Goal: Task Accomplishment & Management: Manage account settings

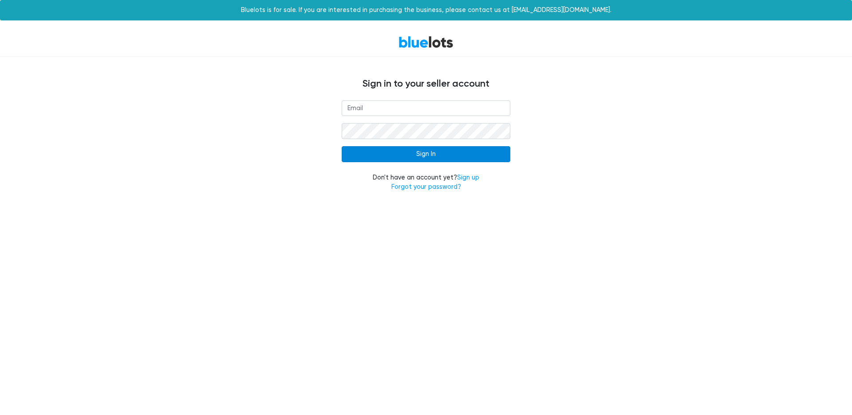
type input "[EMAIL_ADDRESS][DOMAIN_NAME]"
click at [431, 155] on input "Sign In" at bounding box center [426, 154] width 169 height 16
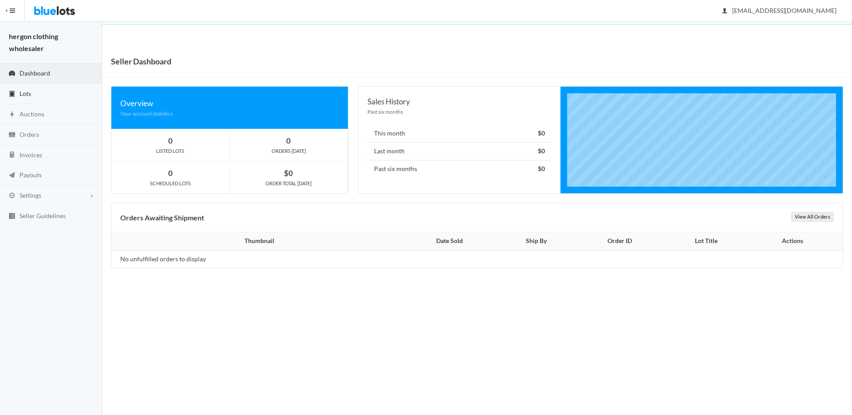
click at [43, 95] on link "Lots" at bounding box center [51, 94] width 102 height 20
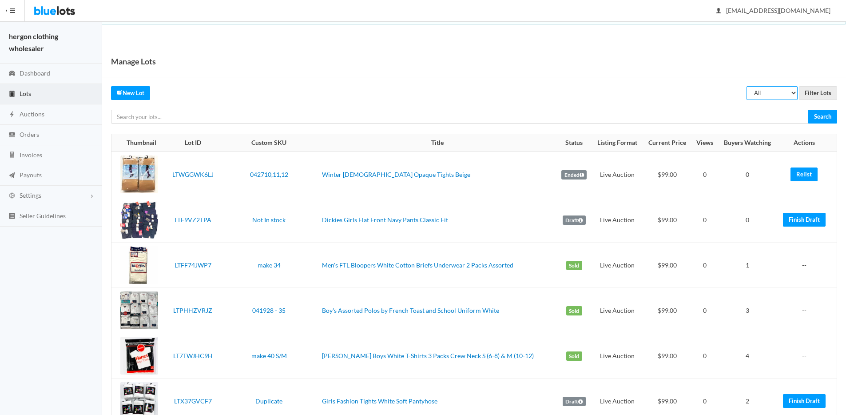
click at [769, 93] on select "All Draft Unreviewed Rejected Scheduled Listed Sold Ended" at bounding box center [771, 93] width 51 height 14
select select "ended"
click at [746, 86] on select "All Draft Unreviewed Rejected Scheduled Listed Sold Ended" at bounding box center [771, 93] width 51 height 14
click at [755, 94] on select "All Draft Unreviewed Rejected Scheduled Listed Sold Ended" at bounding box center [771, 93] width 51 height 14
click at [746, 86] on select "All Draft Unreviewed Rejected Scheduled Listed Sold Ended" at bounding box center [771, 93] width 51 height 14
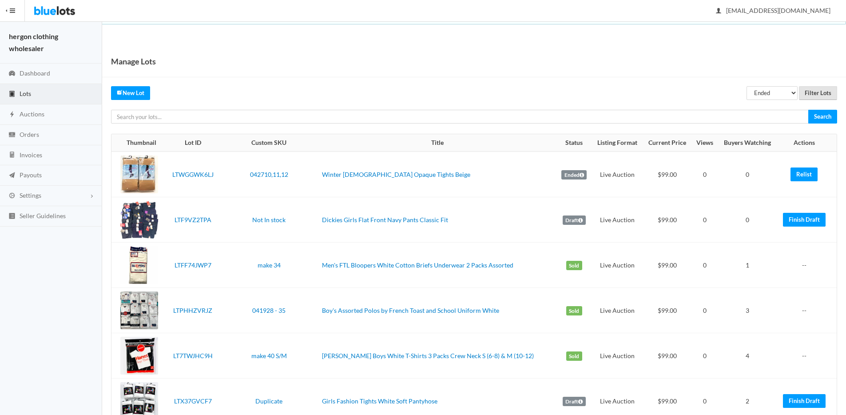
click at [828, 90] on input "Filter Lots" at bounding box center [818, 93] width 38 height 14
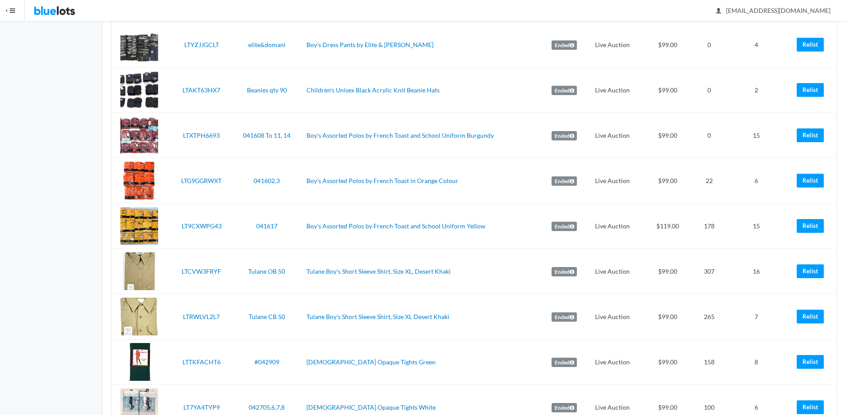
scroll to position [479, 0]
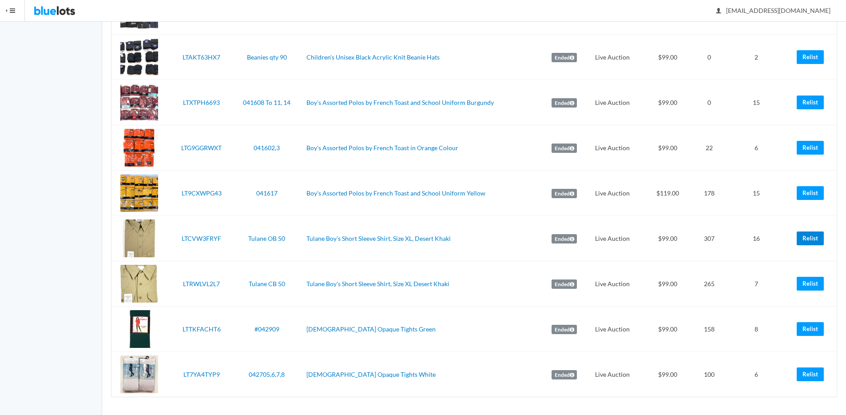
click at [807, 240] on link "Relist" at bounding box center [809, 238] width 27 height 14
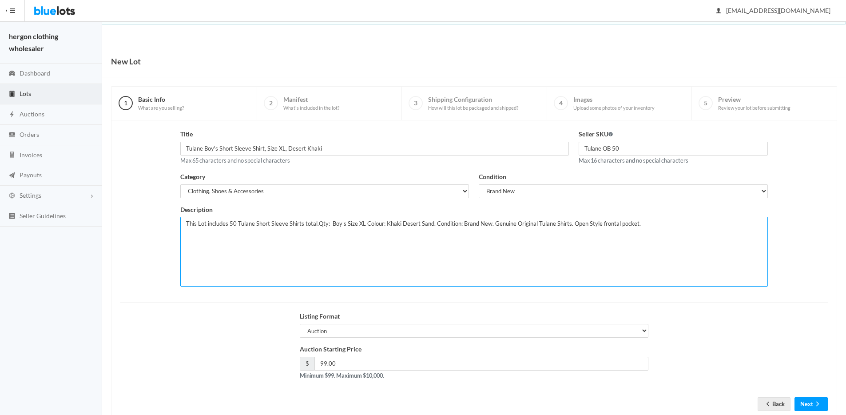
click at [230, 221] on textarea "This Lot includes 50 Tulane Short Sleeve Shirts total.Qty: Boy's Size XL Colour…" at bounding box center [474, 252] width 588 height 70
type textarea "This Lot includes 40 Tulane Short Sleeve Shirts total.Qty: Boy's Size XL Colour…"
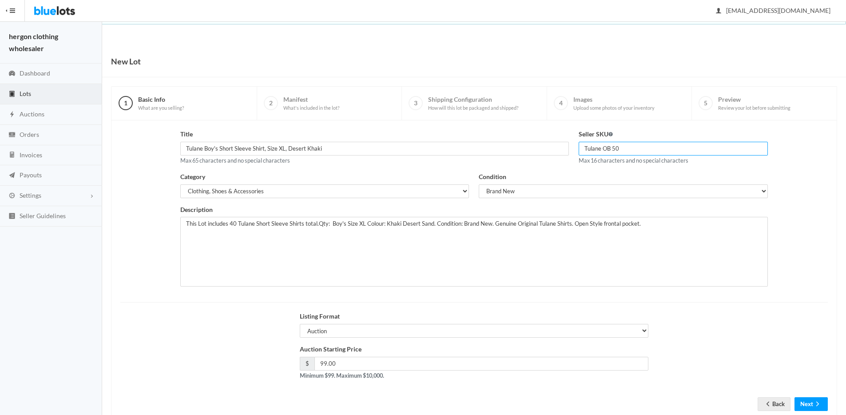
click at [615, 149] on input "Tulane OB 50" at bounding box center [673, 149] width 190 height 14
type input "Tulane OB 40"
click at [318, 331] on select "Auction Buy Now" at bounding box center [474, 331] width 349 height 14
click at [300, 324] on select "Auction Buy Now" at bounding box center [474, 331] width 349 height 14
click at [354, 366] on input "199.00" at bounding box center [481, 363] width 334 height 14
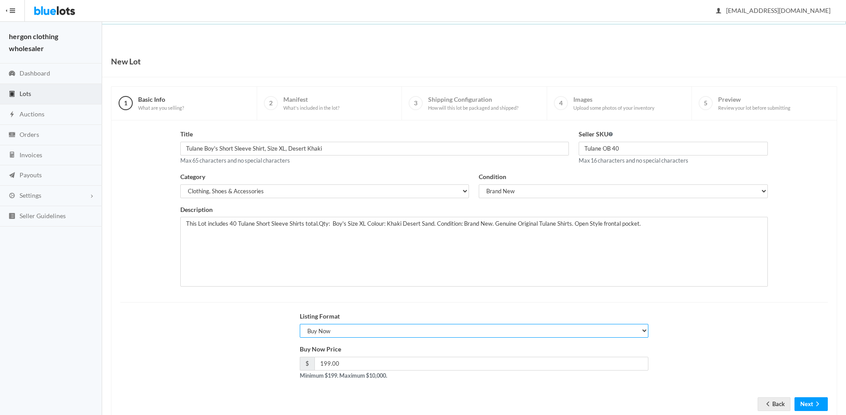
click at [356, 326] on select "Auction Buy Now" at bounding box center [474, 331] width 349 height 14
select select "true"
click at [300, 324] on select "Auction Buy Now" at bounding box center [474, 331] width 349 height 14
click at [815, 400] on icon "arrow forward" at bounding box center [817, 403] width 9 height 7
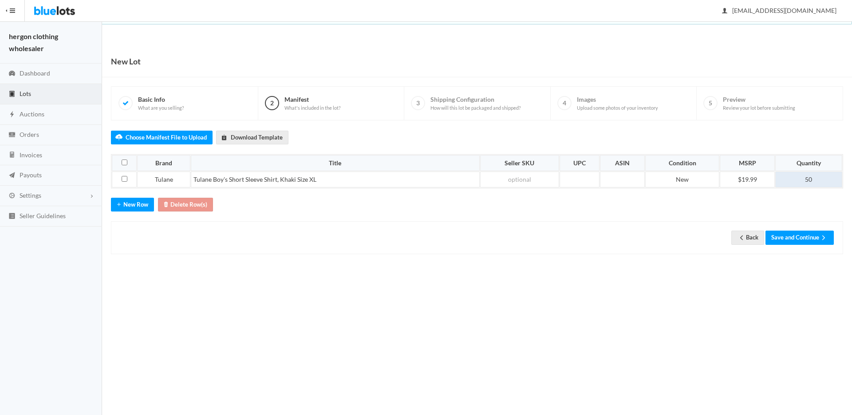
drag, startPoint x: 807, startPoint y: 178, endPoint x: 821, endPoint y: 205, distance: 29.8
click at [808, 178] on td "50" at bounding box center [809, 179] width 67 height 16
click at [810, 268] on div "New Lot 1 Basic Info What are you selling? 2 Manifest What's included in the lo…" at bounding box center [477, 159] width 750 height 226
click at [811, 239] on button "Save and Continue" at bounding box center [800, 237] width 68 height 14
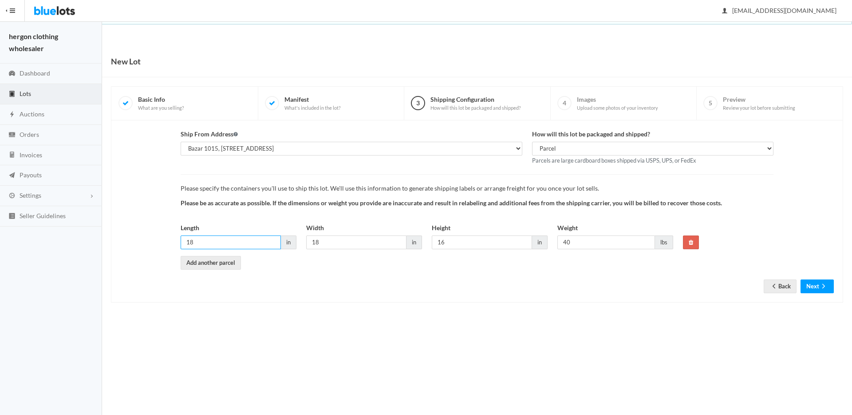
click at [233, 241] on input "18" at bounding box center [231, 242] width 100 height 14
type input "16"
click at [363, 238] on input "18" at bounding box center [356, 242] width 100 height 14
type input "12"
click at [475, 243] on input "16" at bounding box center [482, 242] width 100 height 14
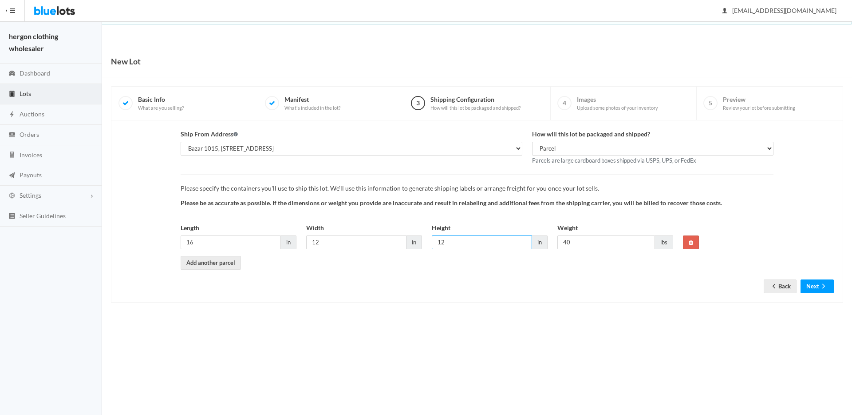
type input "12"
drag, startPoint x: 567, startPoint y: 241, endPoint x: 583, endPoint y: 355, distance: 114.8
click at [567, 241] on input "40" at bounding box center [607, 242] width 98 height 14
click at [595, 239] on input "30" at bounding box center [607, 242] width 98 height 14
type input "30"
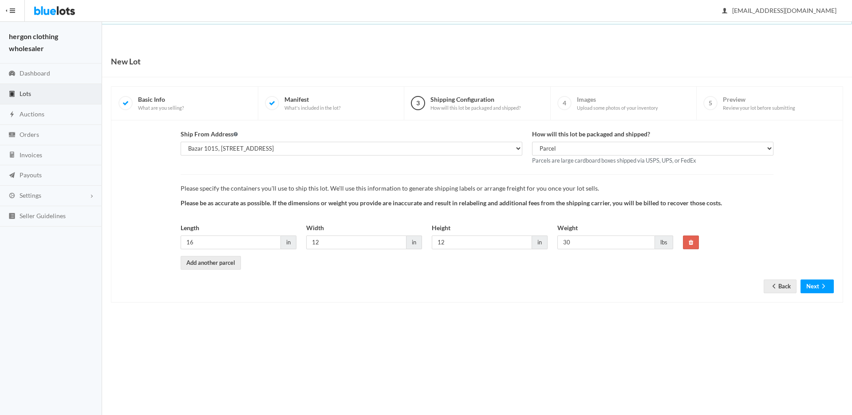
click at [575, 288] on div "Ship From Address Isaac Hernandez, 3601 E Business Highway 83, Donna, TX, 78537…" at bounding box center [477, 211] width 714 height 164
click at [817, 289] on button "Next" at bounding box center [817, 286] width 33 height 14
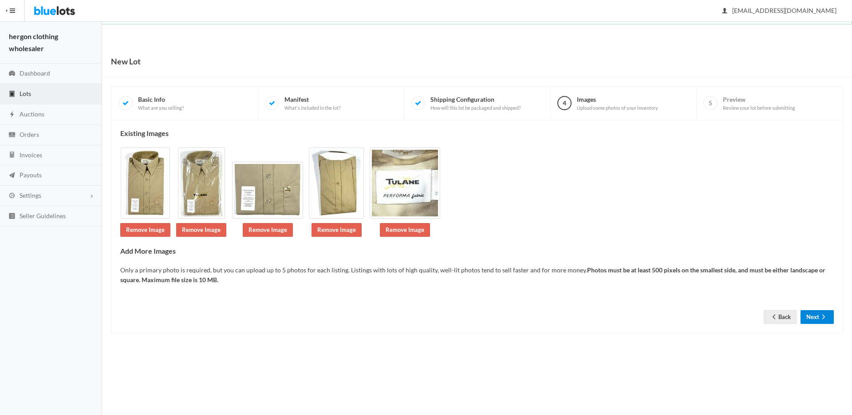
click at [814, 318] on button "Next" at bounding box center [817, 317] width 33 height 14
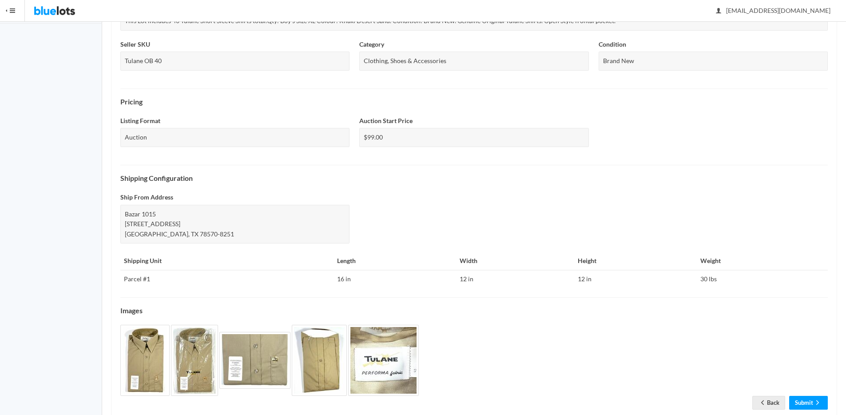
scroll to position [225, 0]
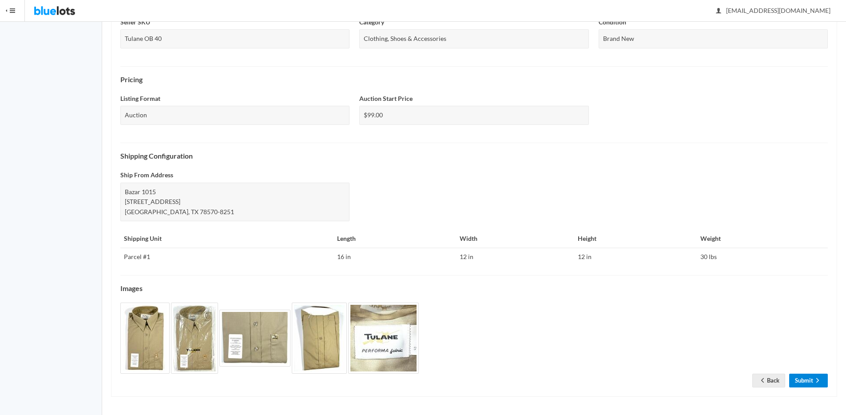
click at [797, 383] on link "Submit" at bounding box center [808, 380] width 39 height 14
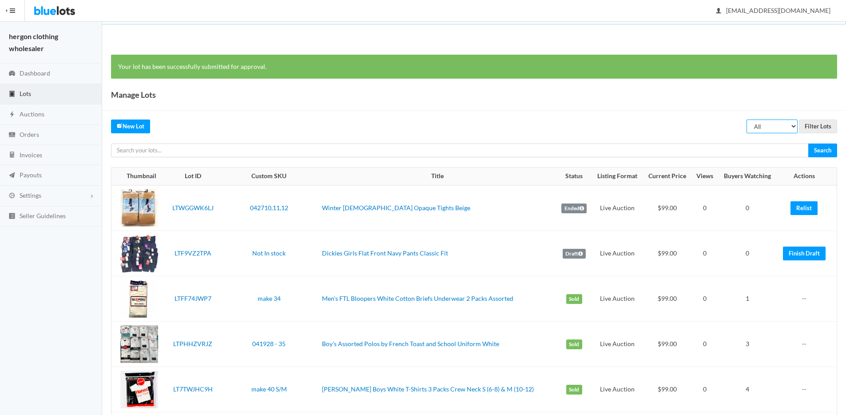
click at [786, 124] on select "All Draft Unreviewed Rejected Scheduled Listed Sold Ended" at bounding box center [771, 126] width 51 height 14
select select "ended"
click at [746, 119] on select "All Draft Unreviewed Rejected Scheduled Listed Sold Ended" at bounding box center [771, 126] width 51 height 14
click at [819, 124] on input "Filter Lots" at bounding box center [818, 126] width 38 height 14
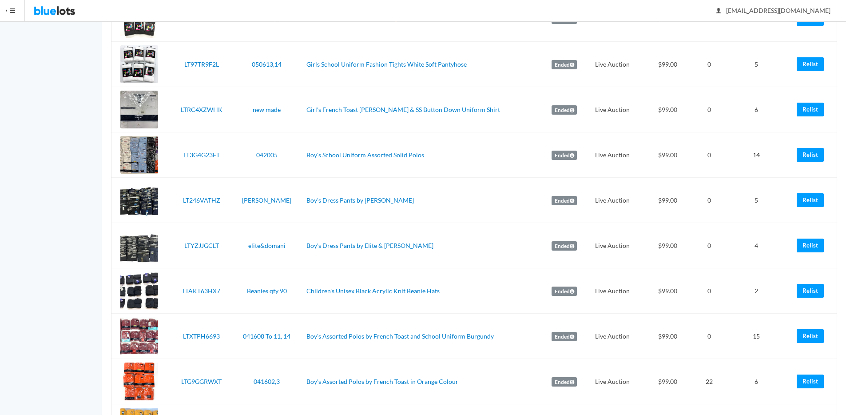
scroll to position [434, 0]
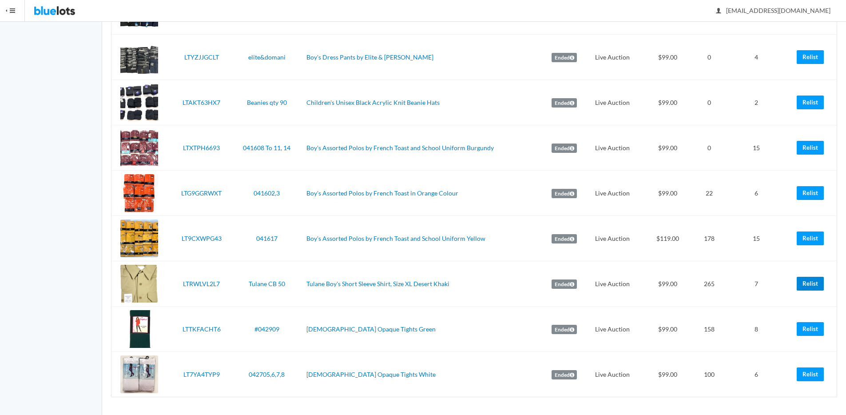
click at [811, 282] on link "Relist" at bounding box center [809, 284] width 27 height 14
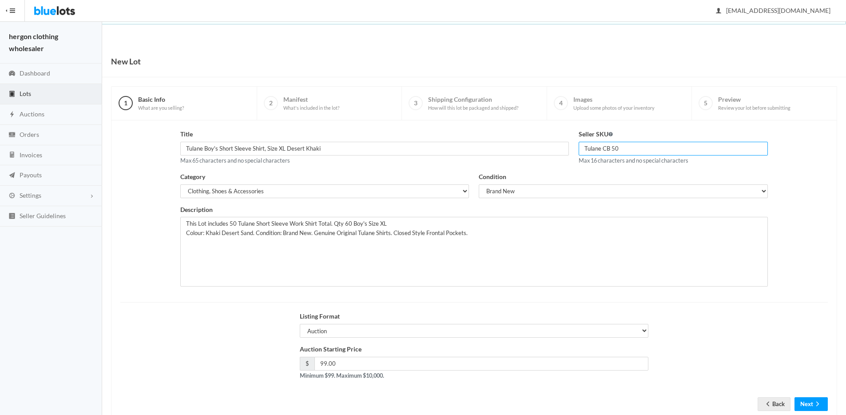
drag, startPoint x: 615, startPoint y: 147, endPoint x: 657, endPoint y: 158, distance: 43.2
click at [616, 147] on input "Tulane CB 50" at bounding box center [673, 149] width 190 height 14
type input "Tulane CB 40"
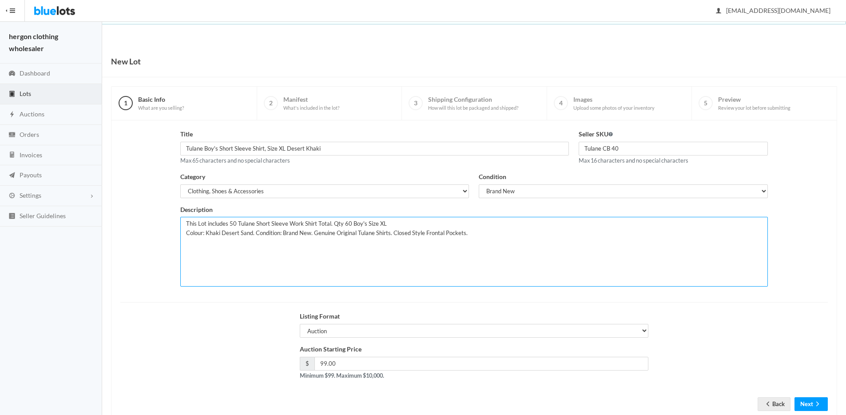
drag, startPoint x: 232, startPoint y: 223, endPoint x: 266, endPoint y: 257, distance: 48.3
click at [232, 223] on textarea "This Lot includes 50 Tulane Short Sleeve Work Shirt Total. Qty 60 Boy's Size XL…" at bounding box center [474, 252] width 588 height 70
type textarea "This Lot includes 40 Tulane Short Sleeve Work Shirt Total. Qty 60 Boy's Size XL…"
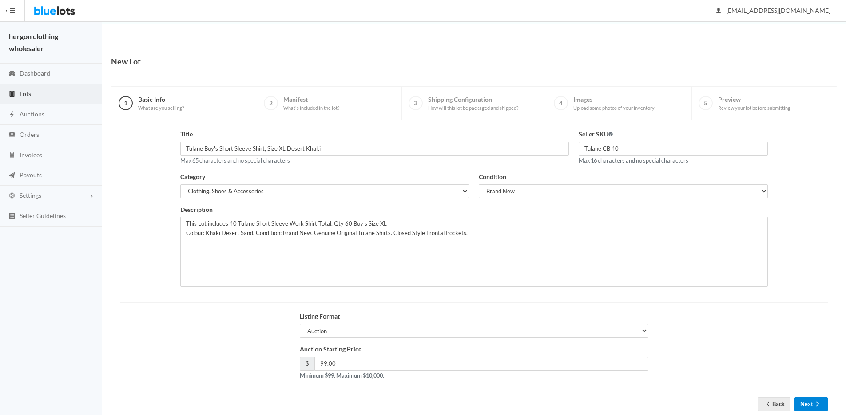
click at [816, 402] on icon "arrow forward" at bounding box center [817, 403] width 3 height 4
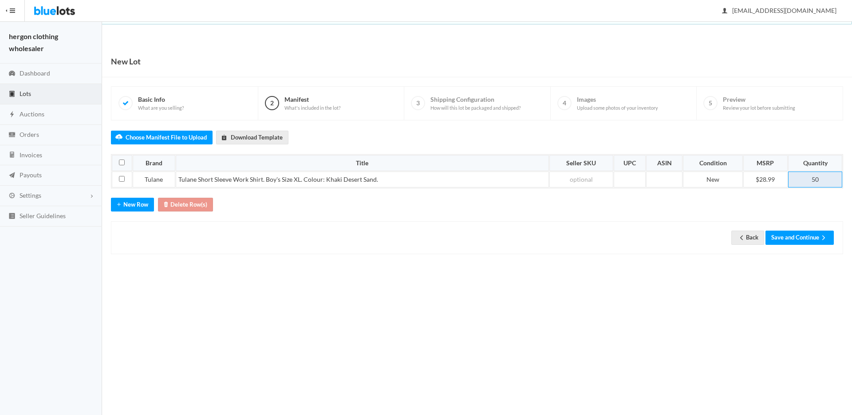
click at [815, 178] on td "50" at bounding box center [815, 179] width 54 height 16
click at [761, 182] on td "$28.99" at bounding box center [766, 179] width 44 height 16
click at [582, 312] on body "Bluelots is for sale. If you are interested in purchasing the business, please …" at bounding box center [426, 207] width 852 height 415
click at [818, 240] on button "Save and Continue" at bounding box center [800, 237] width 68 height 14
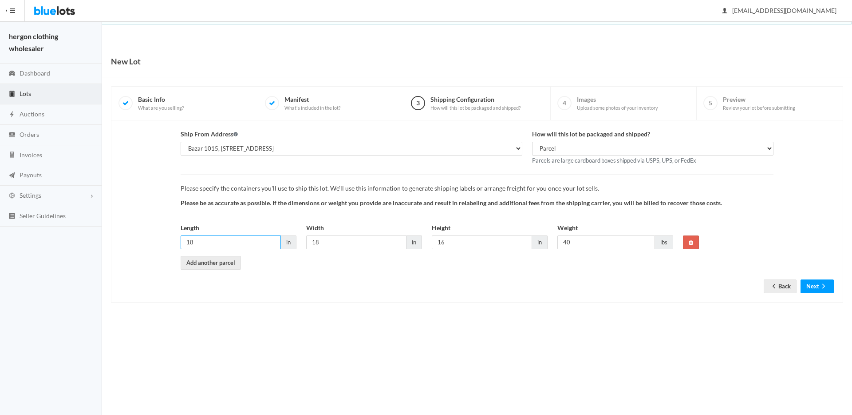
click at [222, 239] on input "18" at bounding box center [231, 242] width 100 height 14
click at [224, 241] on input "18" at bounding box center [231, 242] width 100 height 14
type input "16"
click at [383, 245] on input "18" at bounding box center [356, 242] width 100 height 14
type input "12"
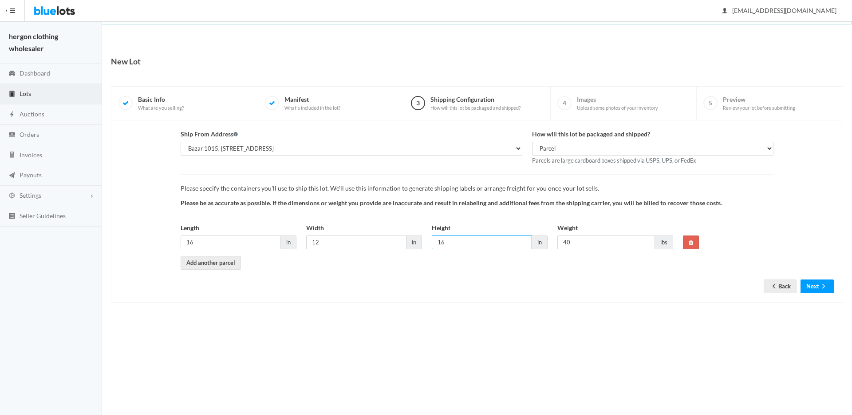
click at [467, 245] on input "16" at bounding box center [482, 242] width 100 height 14
type input "12"
click at [538, 304] on div "New Lot 1 Basic Info What are you selling? 2 Manifest What's included in the lo…" at bounding box center [477, 183] width 750 height 275
click at [569, 243] on input "40" at bounding box center [607, 242] width 98 height 14
click at [573, 242] on input "40" at bounding box center [607, 242] width 98 height 14
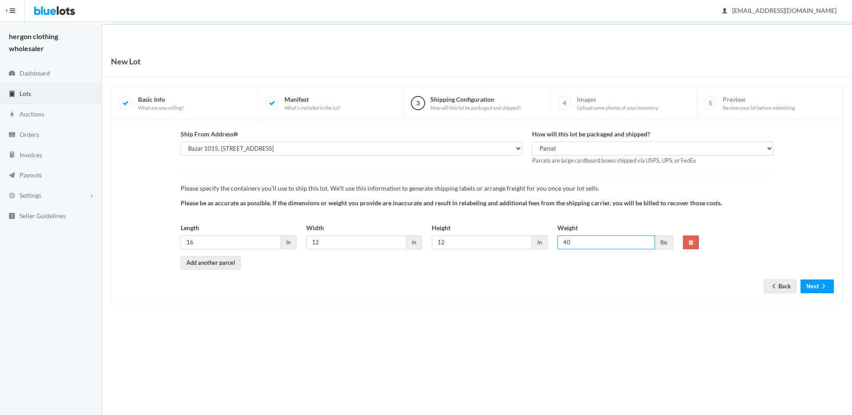
click at [573, 242] on input "40" at bounding box center [607, 242] width 98 height 14
type input "25"
click at [576, 281] on div "Ship From Address [PERSON_NAME], [STREET_ADDRESS][GEOGRAPHIC_DATA][STREET_ADDRE…" at bounding box center [477, 211] width 714 height 164
click at [828, 293] on div "Ship From Address [PERSON_NAME], [STREET_ADDRESS][GEOGRAPHIC_DATA][STREET_ADDRE…" at bounding box center [477, 211] width 732 height 182
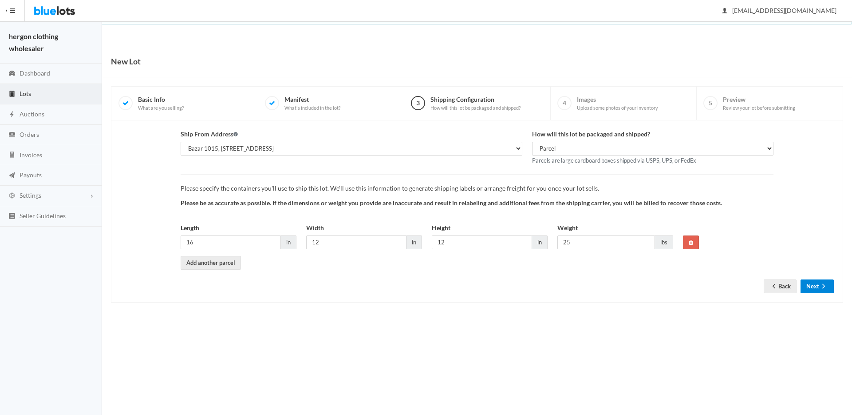
click at [827, 289] on ion-icon "arrow forward" at bounding box center [823, 286] width 9 height 8
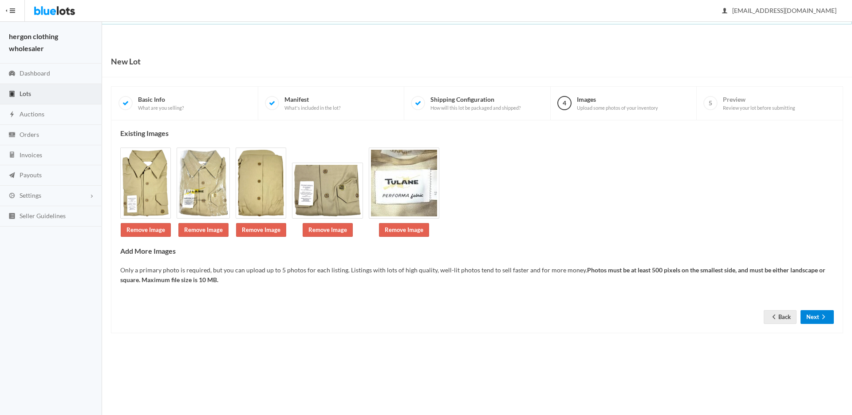
click at [819, 312] on button "Next" at bounding box center [817, 317] width 33 height 14
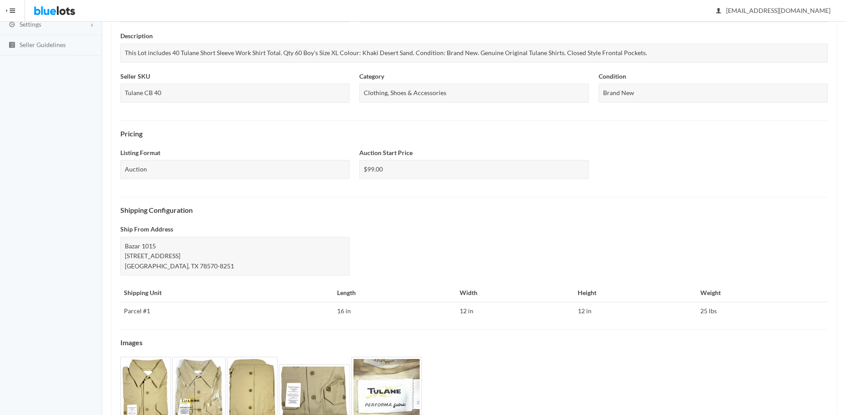
scroll to position [225, 0]
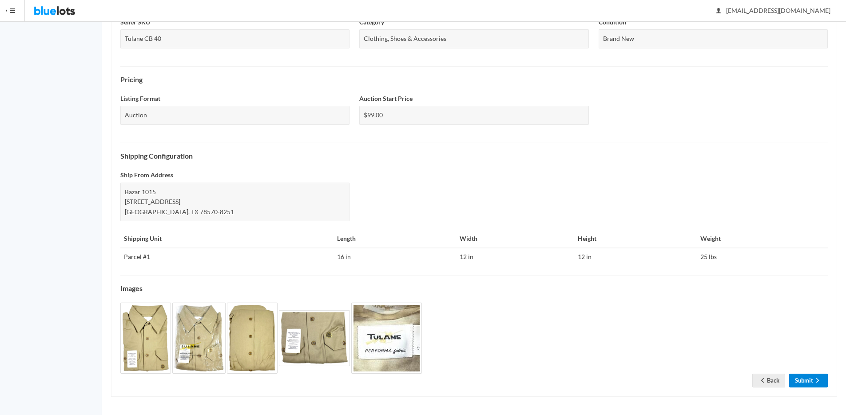
click at [804, 381] on link "Submit" at bounding box center [808, 380] width 39 height 14
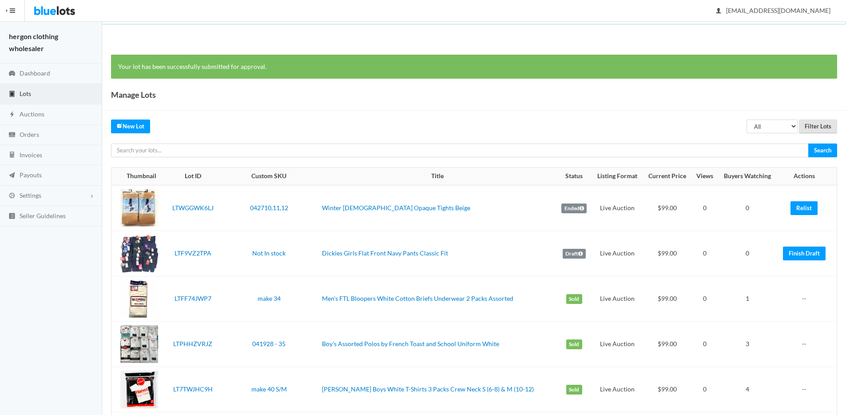
click at [813, 124] on input "Filter Lots" at bounding box center [818, 126] width 38 height 14
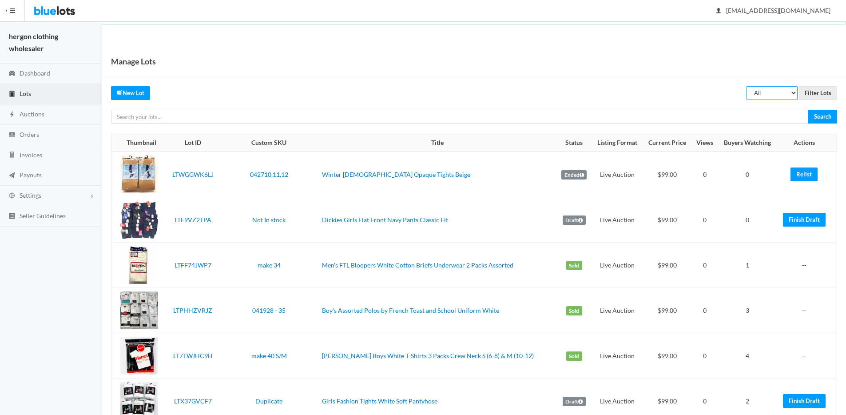
click at [780, 92] on select "All Draft Unreviewed Rejected Scheduled Listed Sold Ended" at bounding box center [771, 93] width 51 height 14
select select "ended"
click at [746, 86] on select "All Draft Unreviewed Rejected Scheduled Listed Sold Ended" at bounding box center [771, 93] width 51 height 14
click at [811, 93] on input "Filter Lots" at bounding box center [818, 93] width 38 height 14
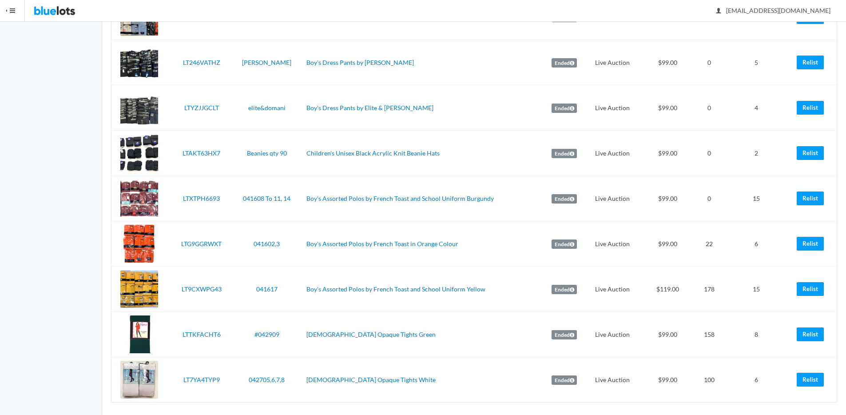
scroll to position [389, 0]
